Goal: Navigation & Orientation: Understand site structure

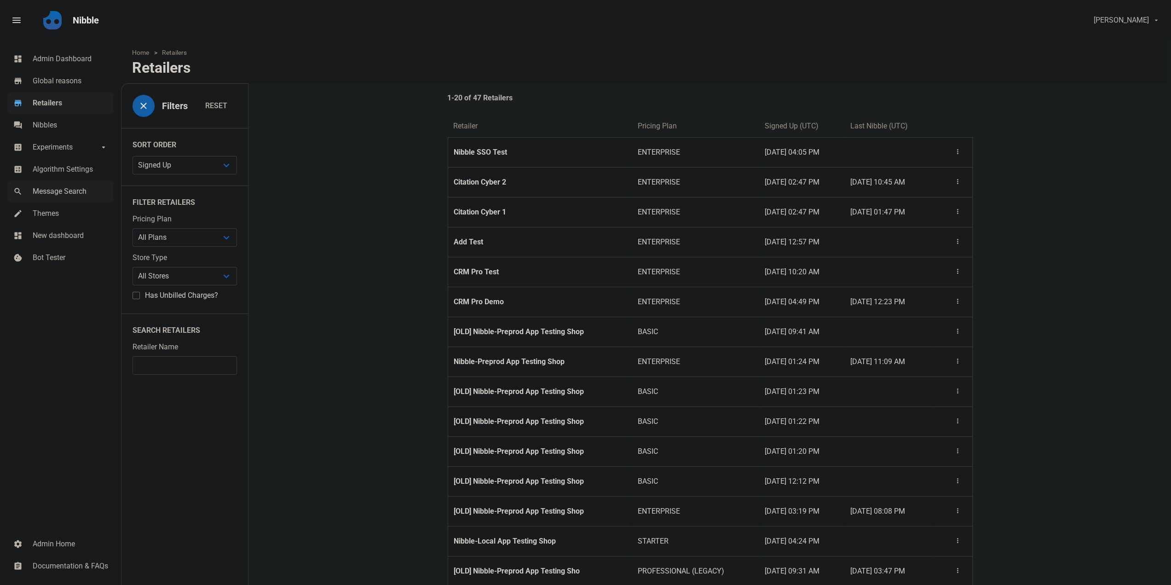
click at [80, 191] on span "Message Search" at bounding box center [70, 191] width 75 height 11
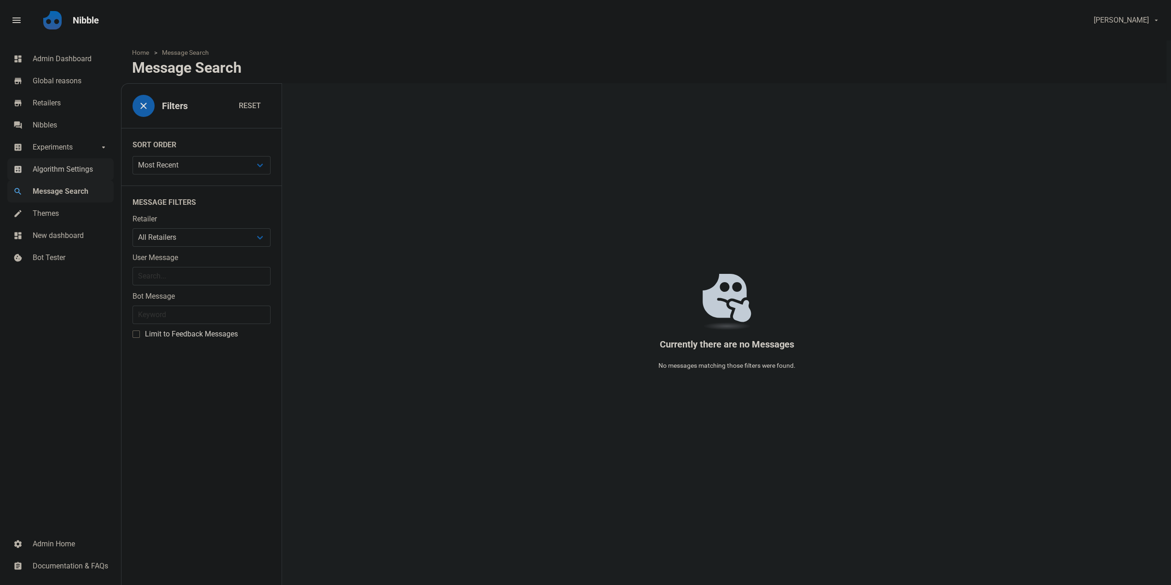
click at [80, 167] on span "Algorithm Settings" at bounding box center [70, 169] width 75 height 11
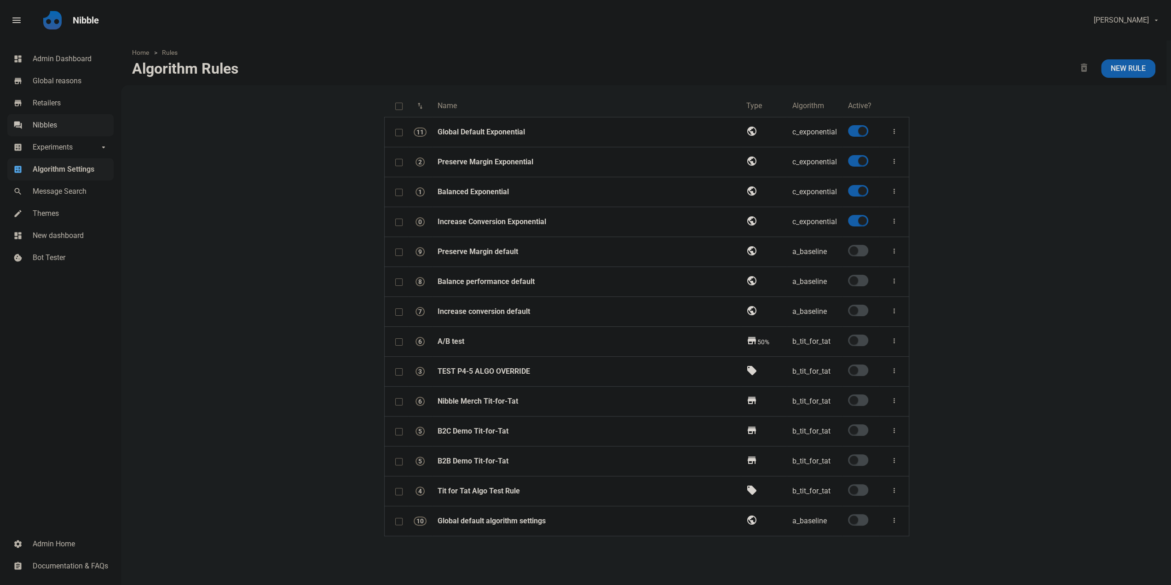
click at [74, 121] on span "Nibbles" at bounding box center [70, 125] width 75 height 11
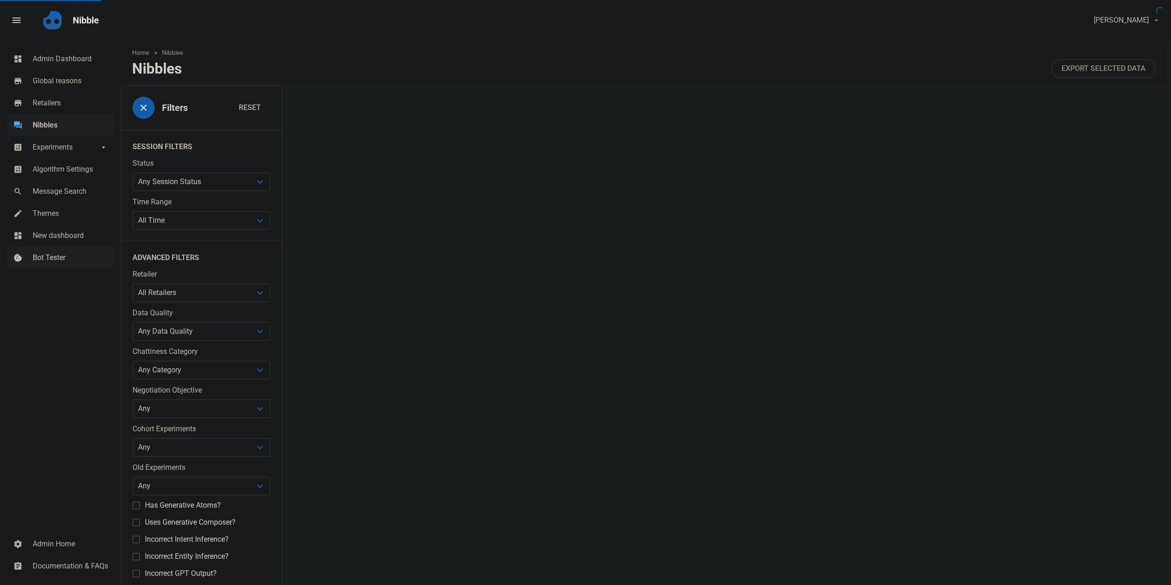
click at [67, 255] on span "Bot Tester" at bounding box center [70, 257] width 75 height 11
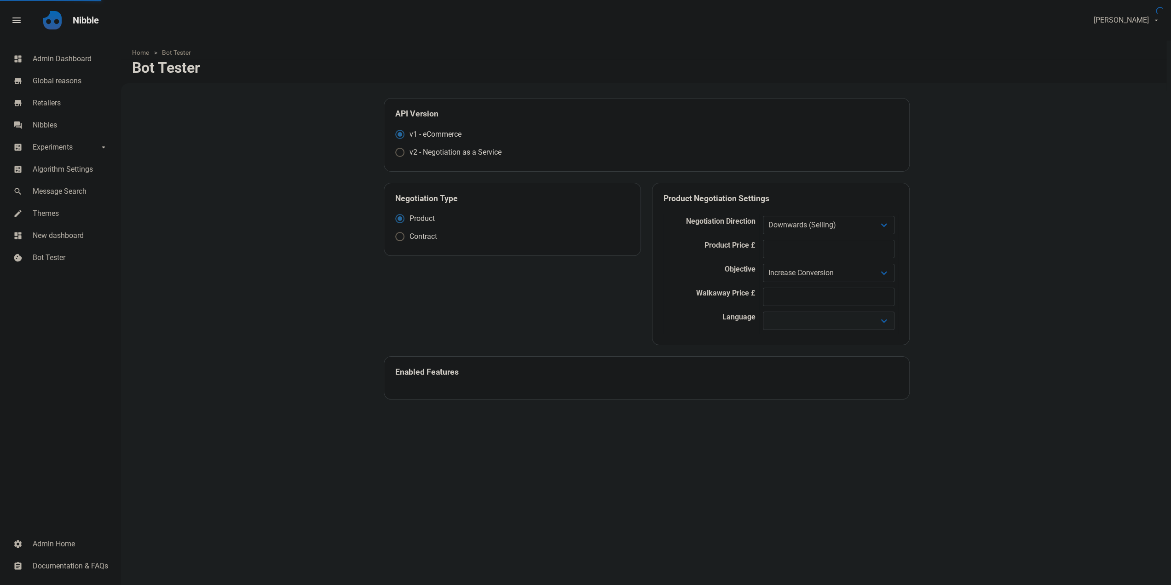
select select
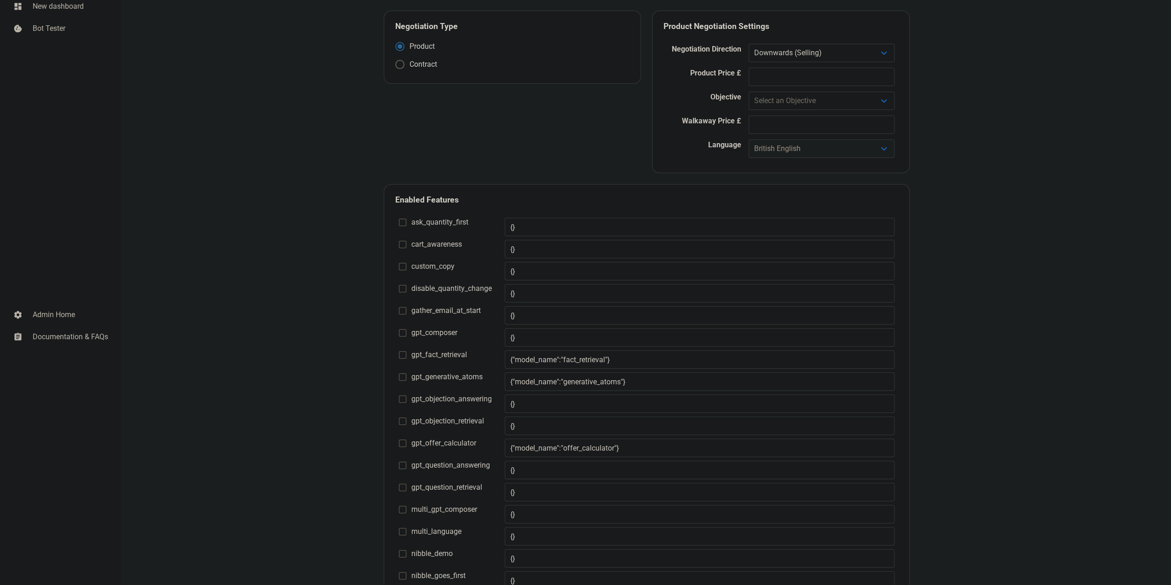
scroll to position [230, 0]
click at [41, 304] on link "settings Admin Home" at bounding box center [60, 314] width 106 height 22
click at [50, 344] on link "assignment Documentation & FAQs" at bounding box center [60, 336] width 106 height 22
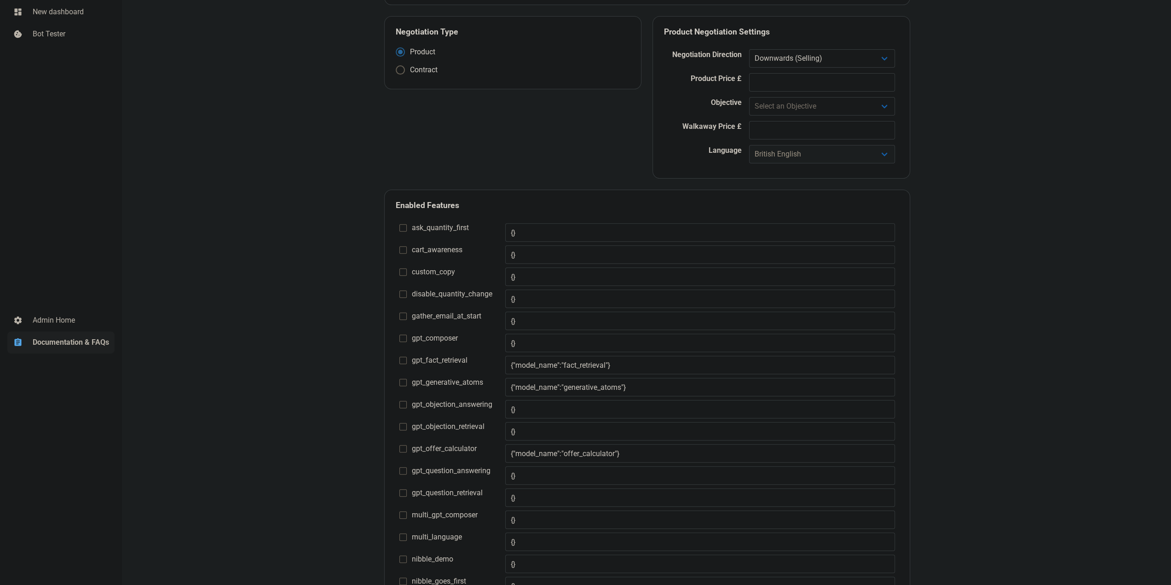
scroll to position [0, 0]
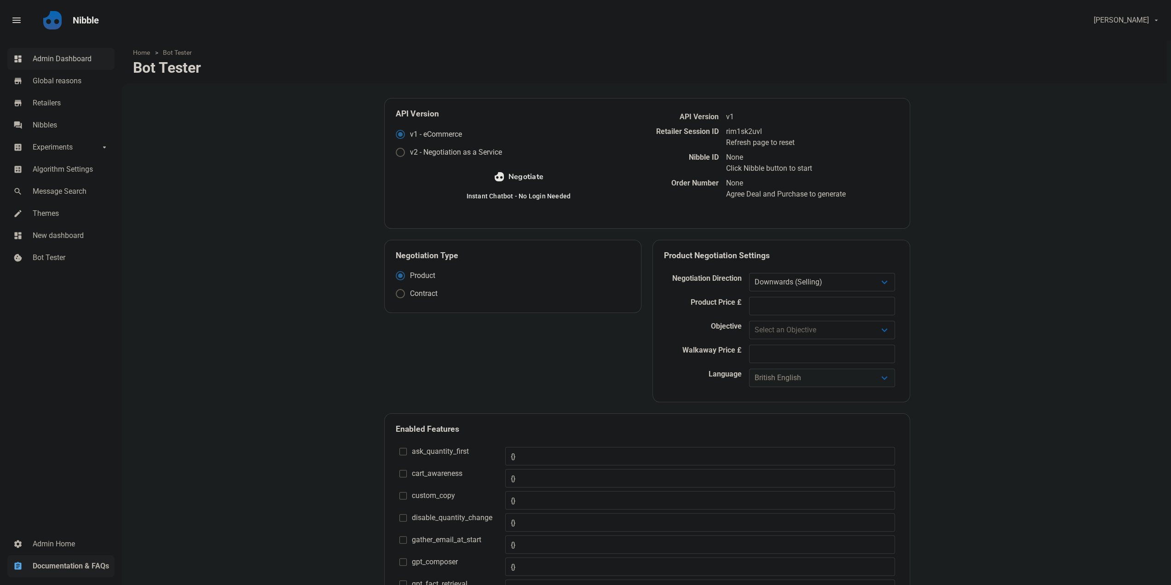
click at [40, 66] on link "dashboard Admin Dashboard" at bounding box center [60, 59] width 107 height 22
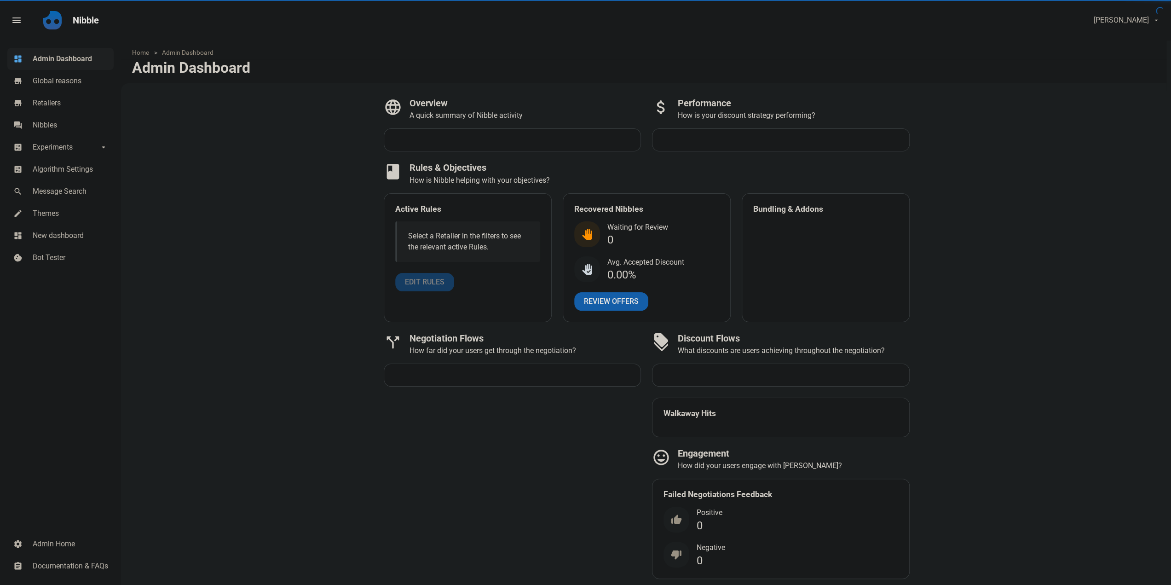
select select "7d"
select select "3"
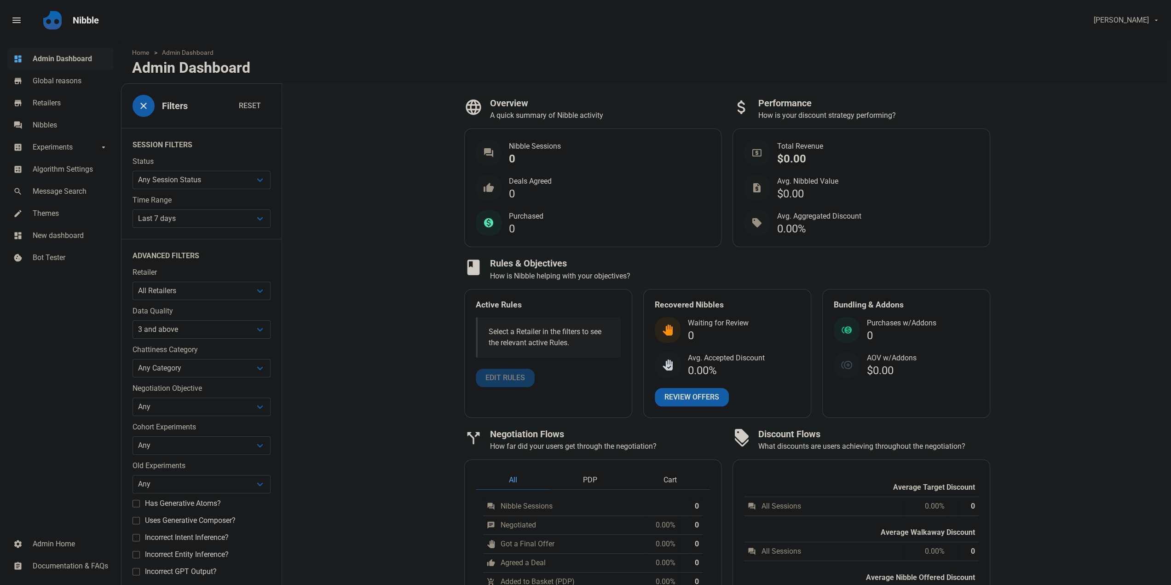
click at [7, 5] on nav "menu Fill 1 Nibble [PERSON_NAME] logout Log Out" at bounding box center [585, 20] width 1171 height 40
click at [12, 14] on link "menu" at bounding box center [22, 20] width 32 height 26
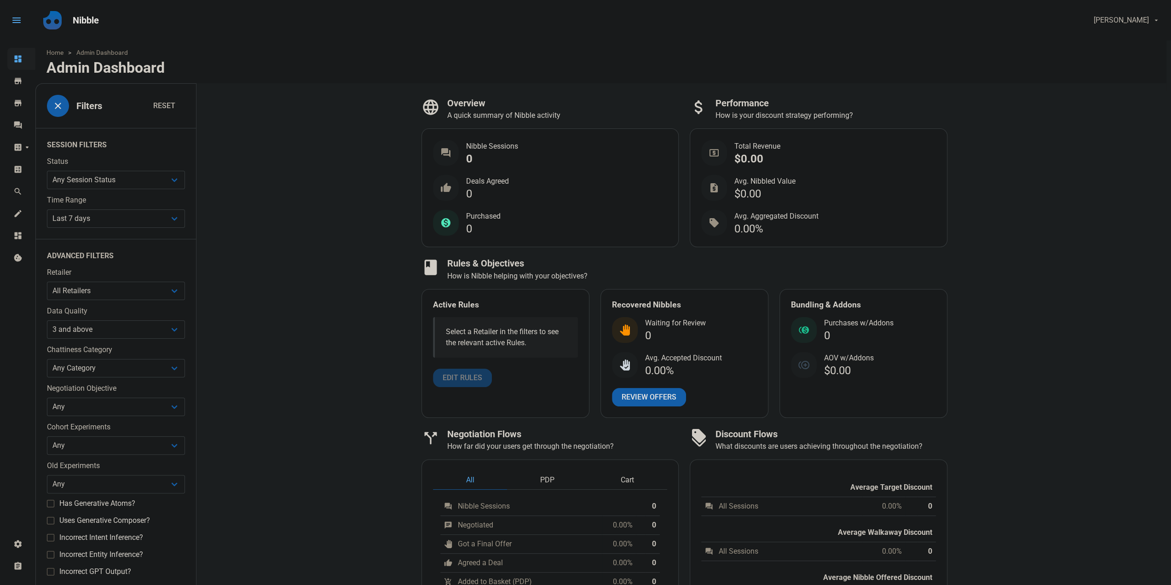
click at [12, 14] on link "menu" at bounding box center [22, 20] width 32 height 26
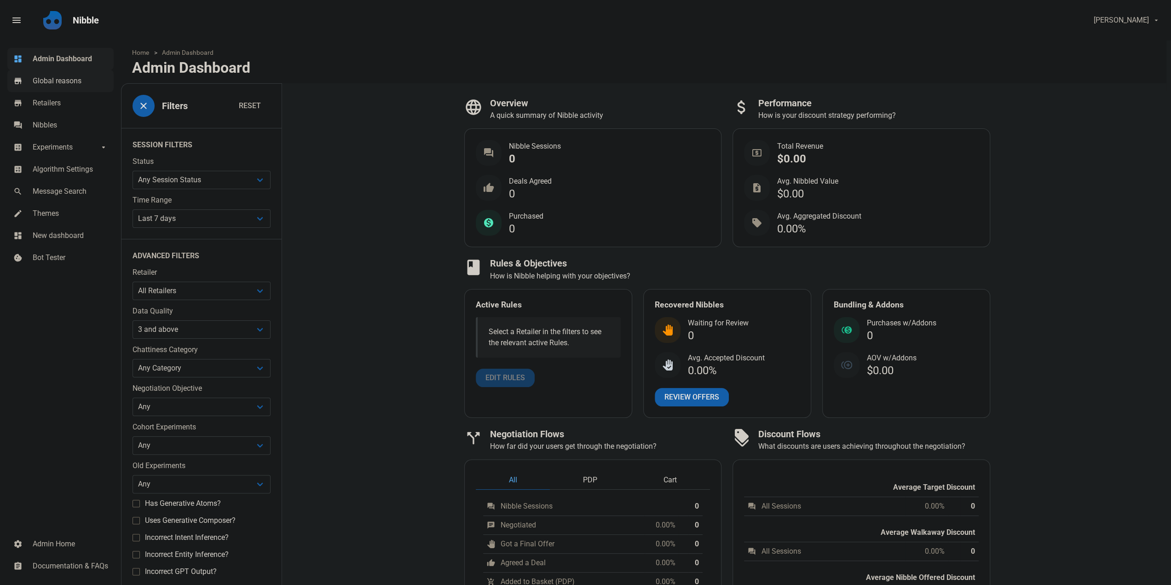
click at [65, 83] on span "Global reasons" at bounding box center [70, 80] width 75 height 11
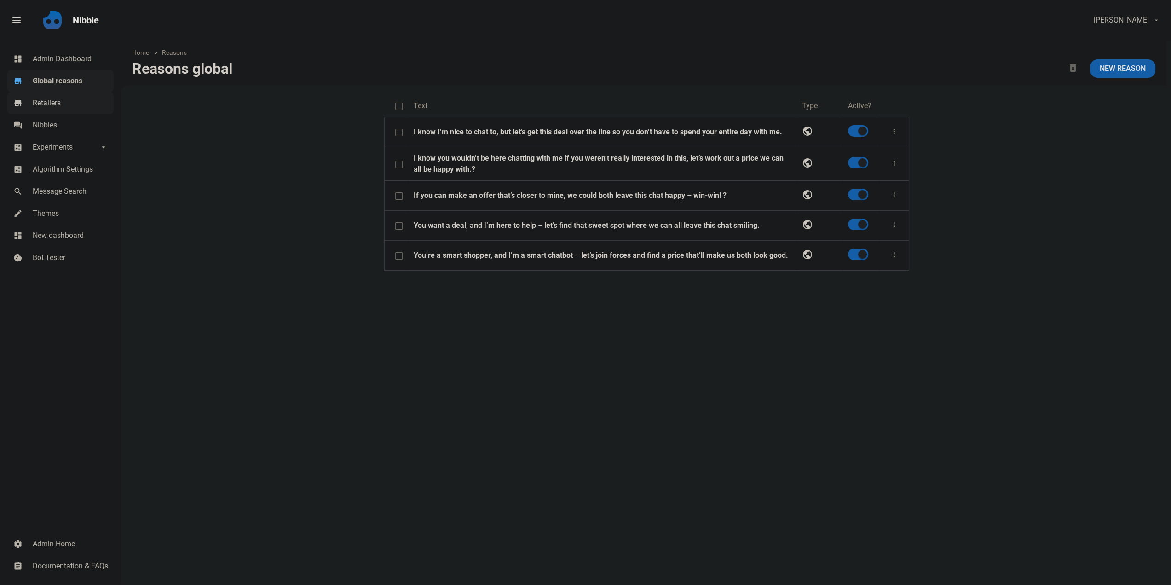
click at [67, 114] on link "store Retailers" at bounding box center [60, 103] width 106 height 22
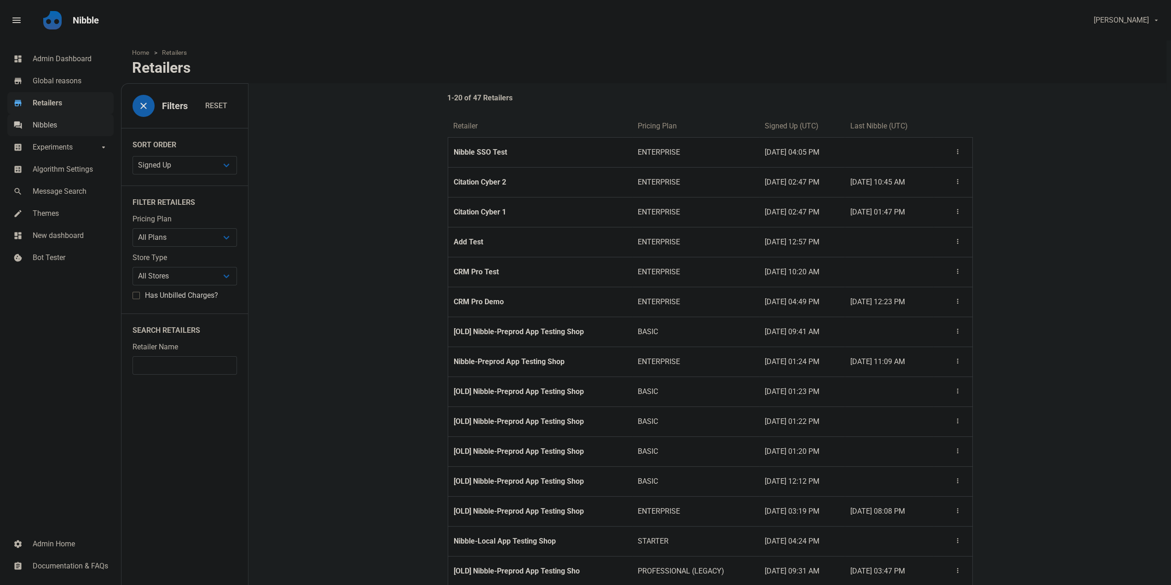
click at [66, 129] on span "Nibbles" at bounding box center [70, 125] width 75 height 11
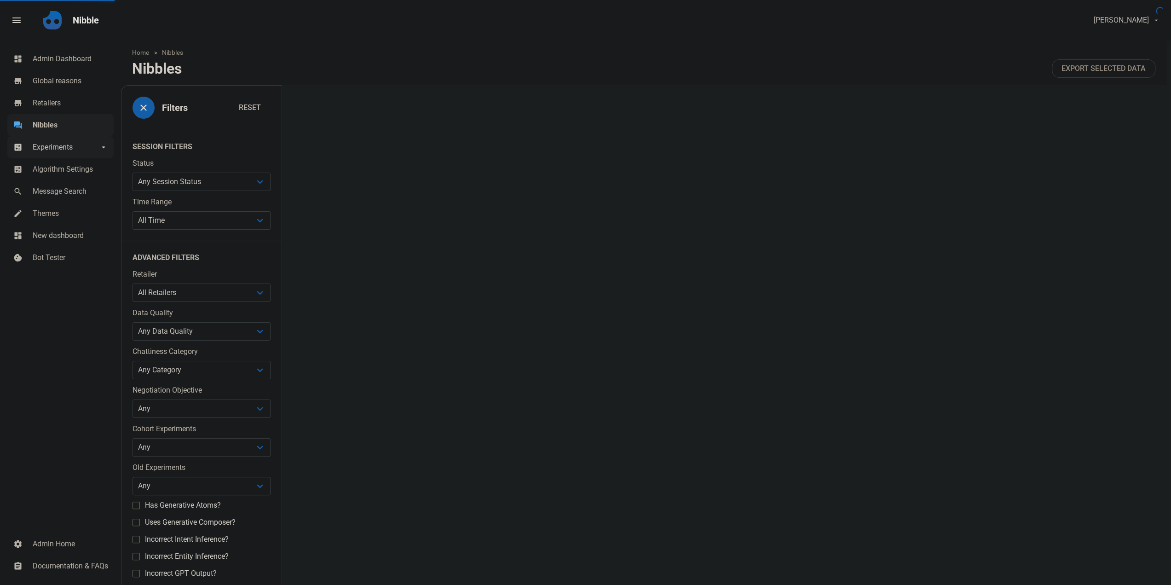
click at [64, 152] on span "Experiments" at bounding box center [66, 147] width 66 height 11
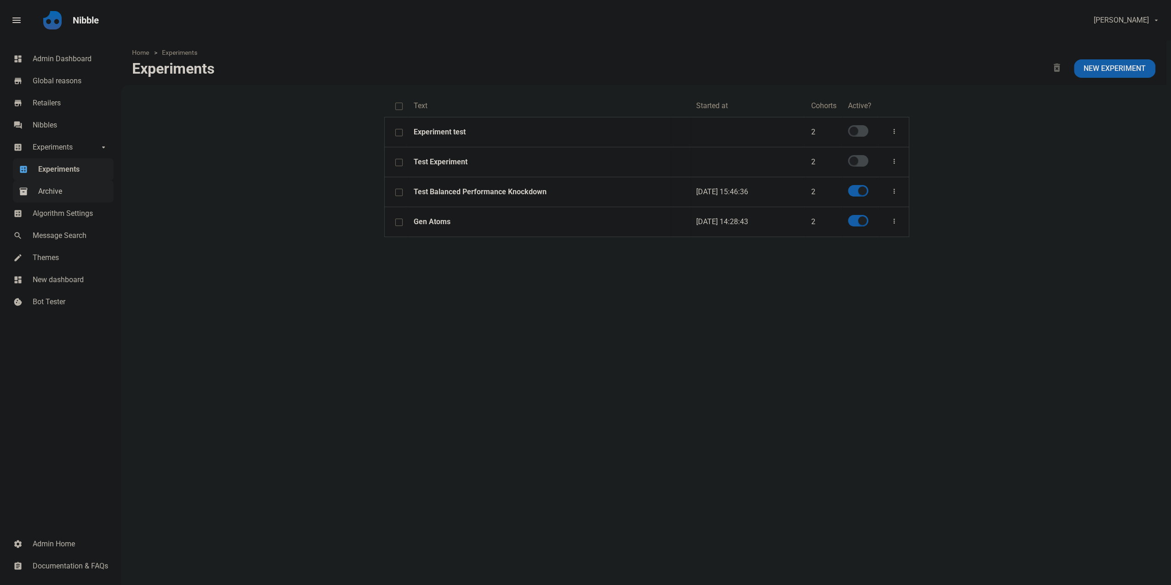
click at [57, 191] on span "Archive" at bounding box center [73, 191] width 70 height 11
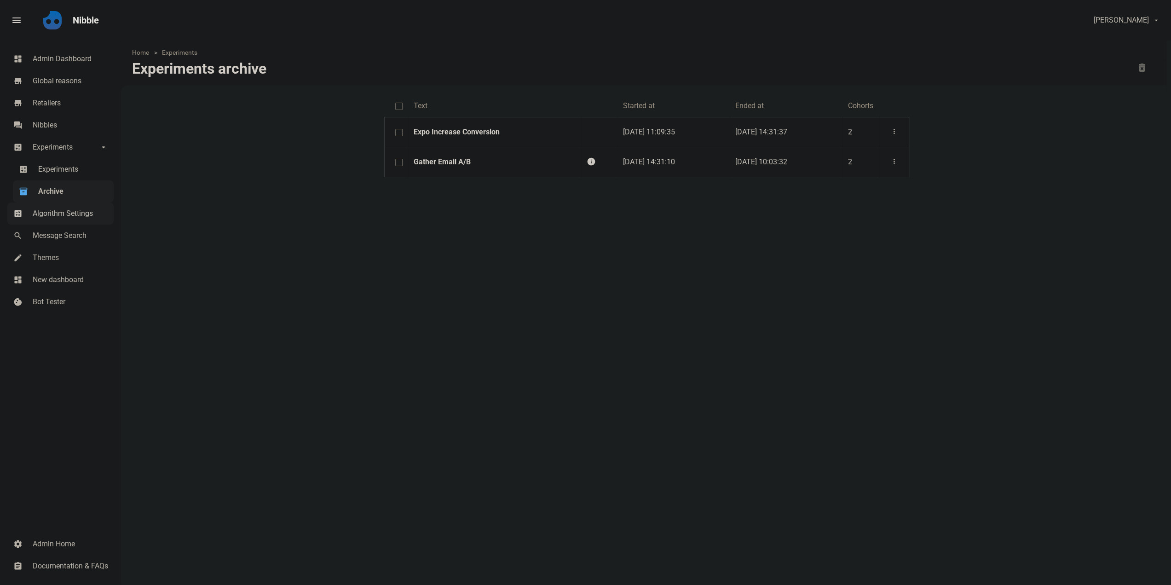
click at [53, 212] on span "Algorithm Settings" at bounding box center [70, 213] width 75 height 11
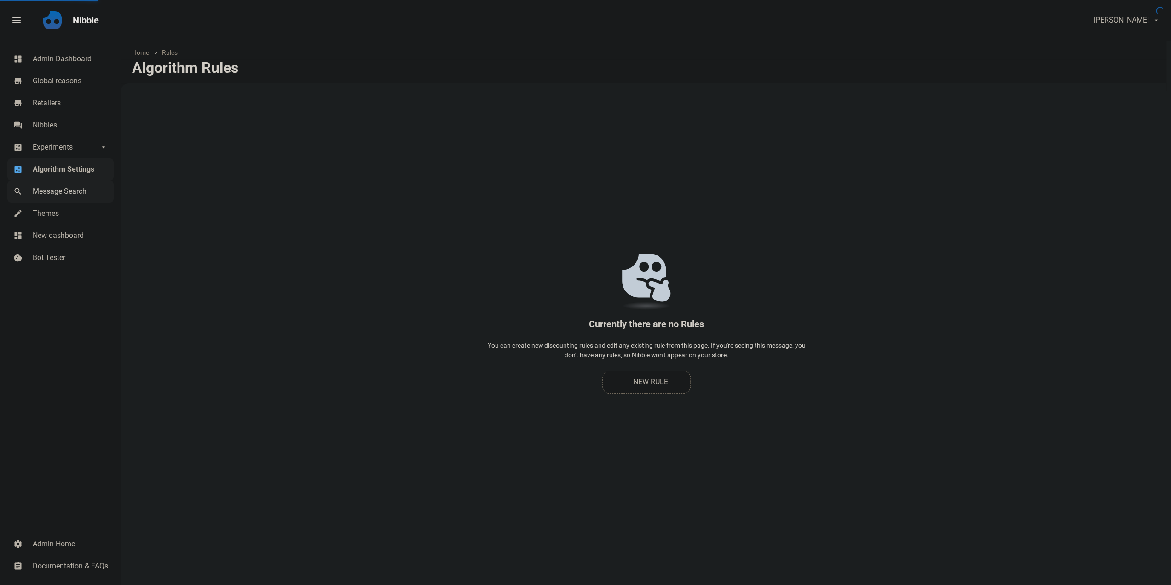
click at [51, 201] on link "search Message Search" at bounding box center [60, 191] width 106 height 22
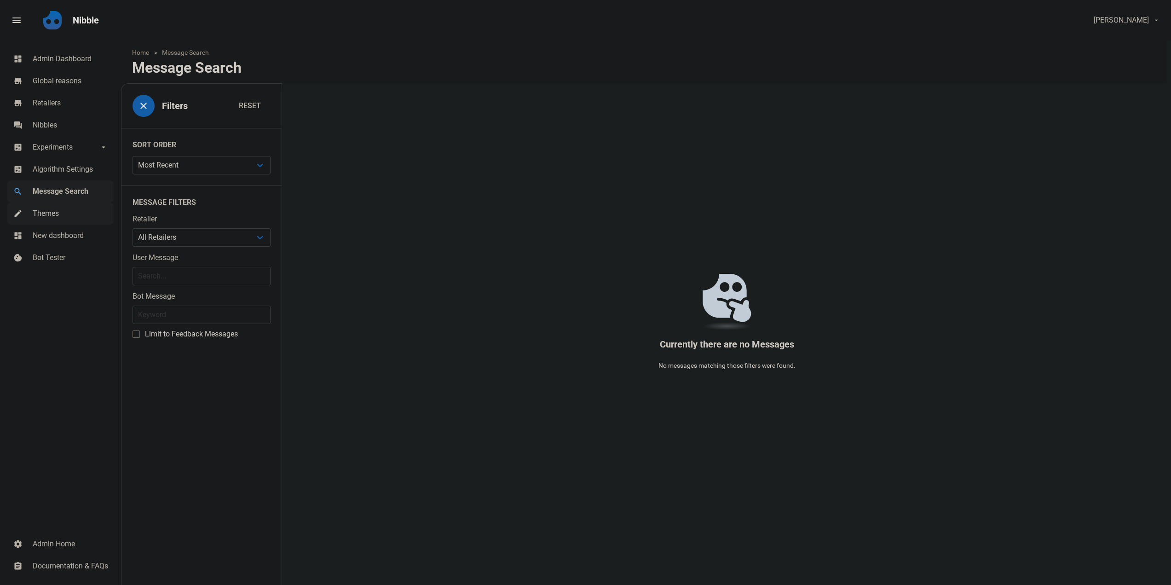
click at [50, 216] on span "Themes" at bounding box center [70, 213] width 75 height 11
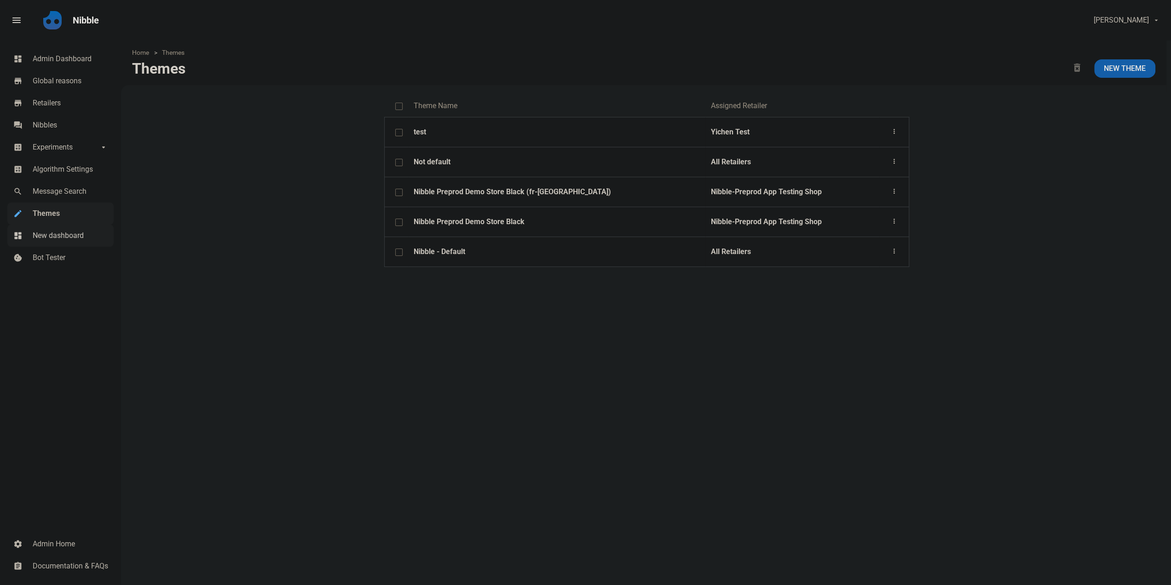
click at [48, 233] on span "New dashboard" at bounding box center [70, 235] width 75 height 11
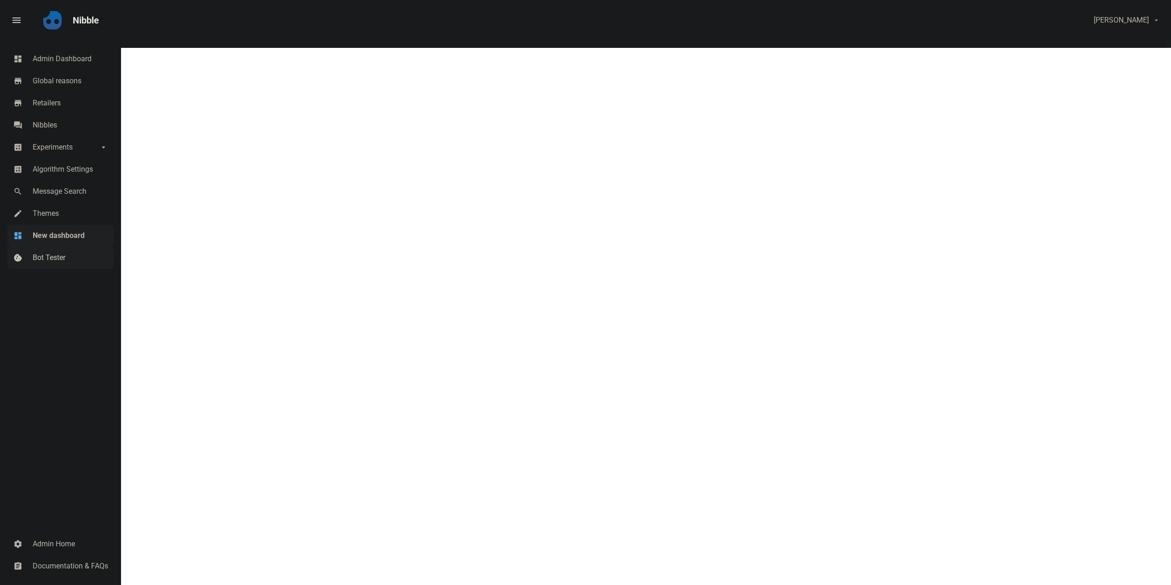
click at [52, 263] on link "cookie Bot Tester" at bounding box center [60, 258] width 106 height 22
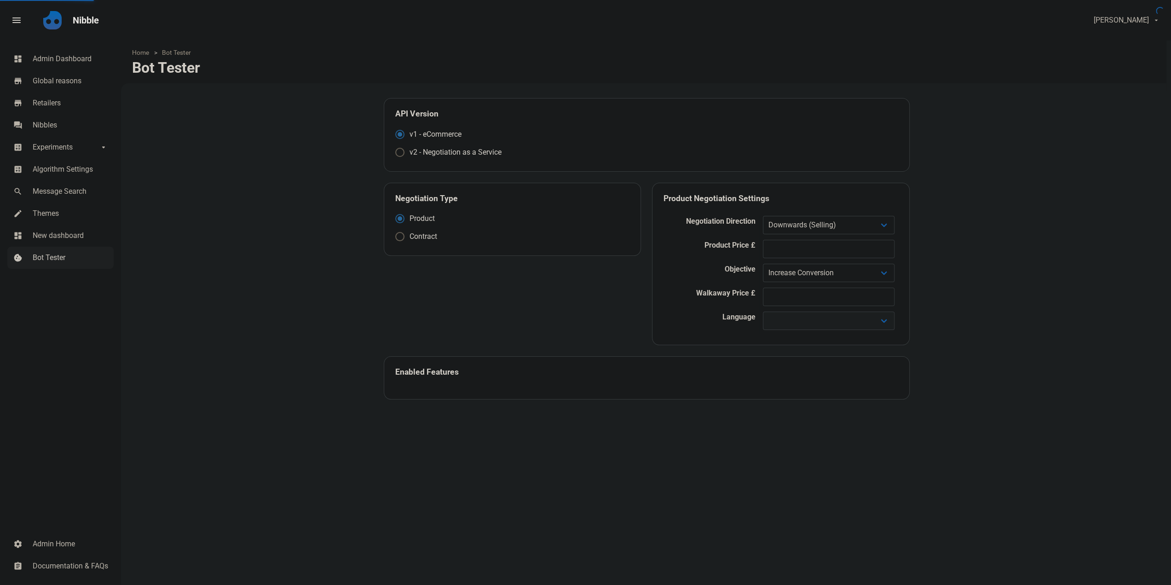
select select
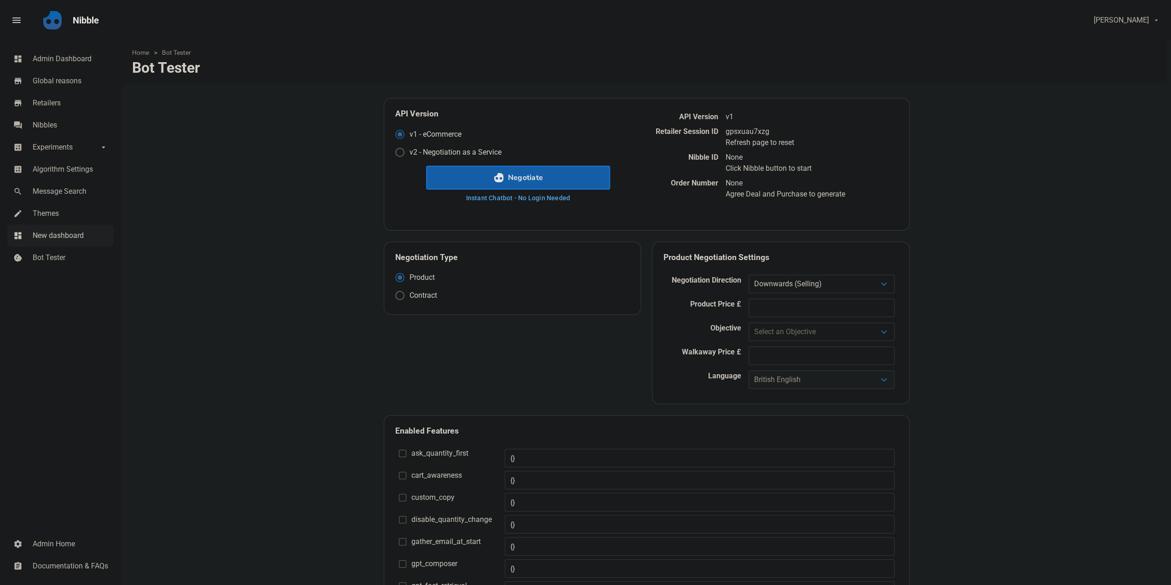
click at [52, 235] on span "New dashboard" at bounding box center [70, 235] width 75 height 11
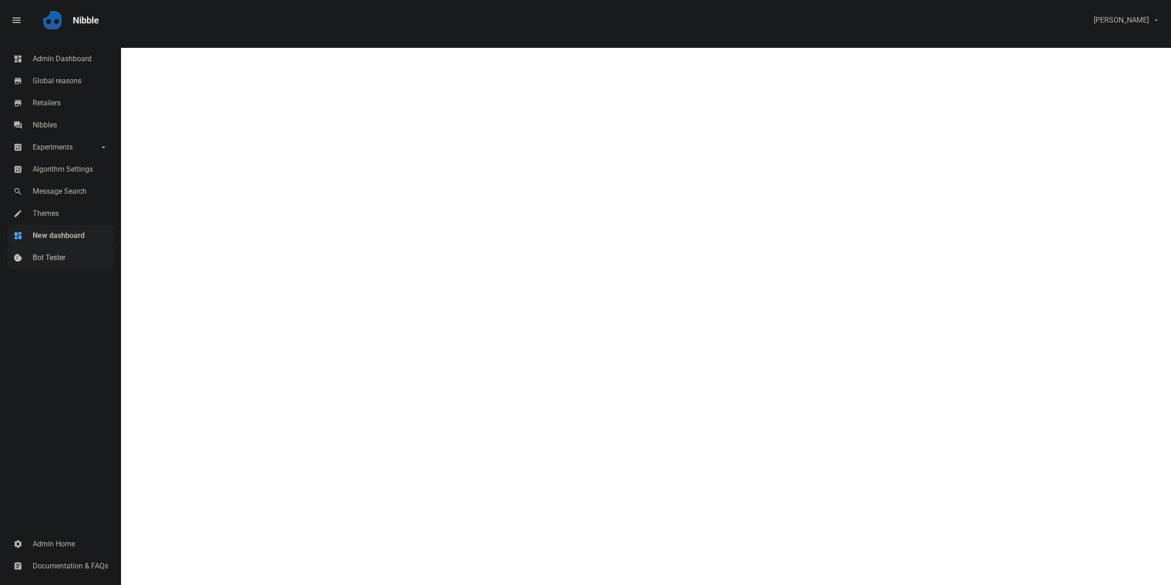
click at [48, 247] on link "cookie Bot Tester" at bounding box center [60, 258] width 106 height 22
